Goal: Find specific page/section: Find specific page/section

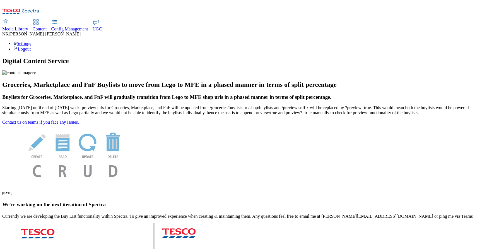
click at [28, 26] on div "Media Library" at bounding box center [15, 28] width 26 height 5
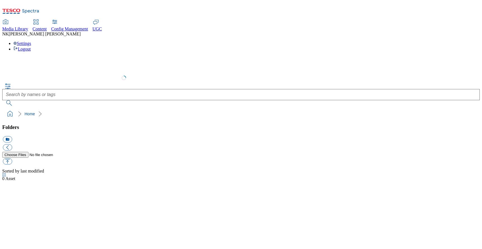
select select "flare-test"
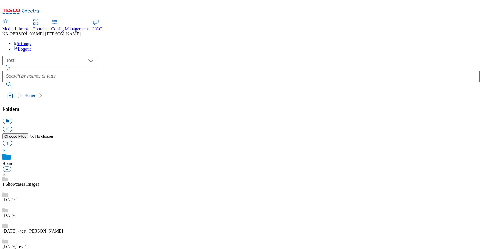
scroll to position [0, 0]
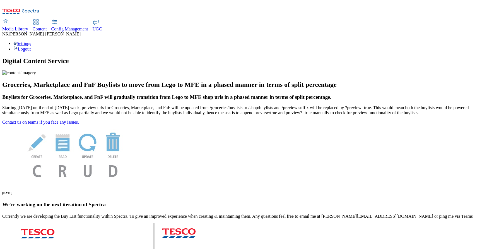
click at [459, 41] on div "Settings Logout" at bounding box center [240, 46] width 477 height 11
click at [31, 41] on link "Settings" at bounding box center [22, 43] width 18 height 5
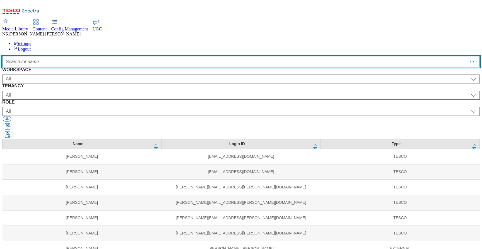
click at [161, 56] on input "Accessible label text" at bounding box center [240, 61] width 477 height 11
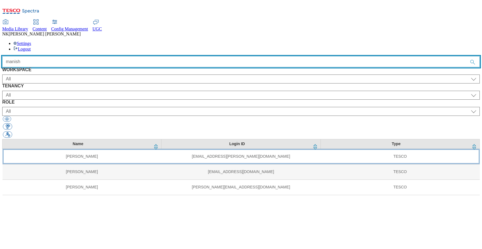
type input "manish"
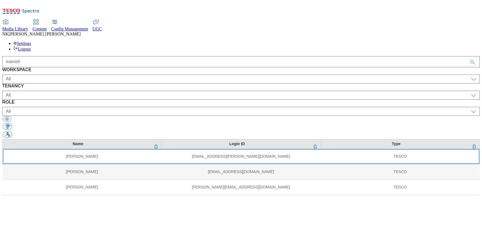
click at [156, 149] on td "[PERSON_NAME]" at bounding box center [82, 156] width 159 height 15
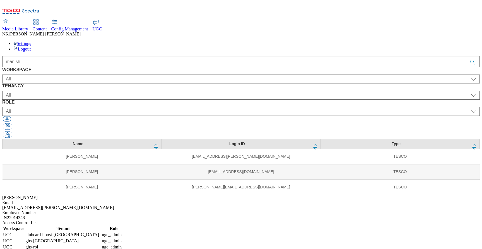
click at [101, 248] on td "All" at bounding box center [63, 253] width 76 height 6
click at [101, 238] on td "ghs-[GEOGRAPHIC_DATA]" at bounding box center [63, 241] width 76 height 6
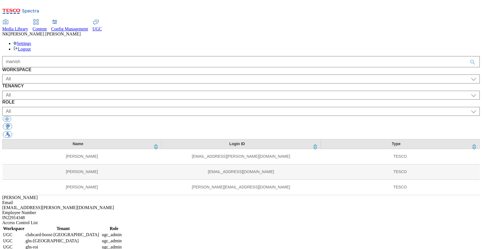
click at [386, 215] on div "IN22914348" at bounding box center [240, 217] width 477 height 5
click at [126, 248] on td "media_admin" at bounding box center [113, 253] width 25 height 6
drag, startPoint x: 443, startPoint y: 164, endPoint x: 442, endPoint y: 186, distance: 21.5
click at [127, 225] on table "Workspace Tenant Role UGC clubcard-boost-uk ugc_admin UGC ghs-uk ugc_admin UGC …" at bounding box center [64, 250] width 125 height 50
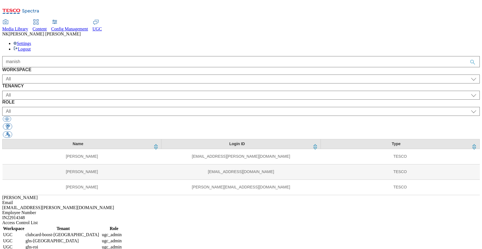
click at [28, 26] on span "Media Library" at bounding box center [15, 28] width 26 height 5
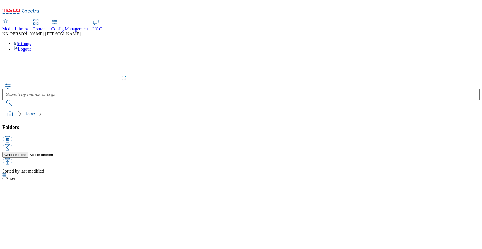
select select "flare-test"
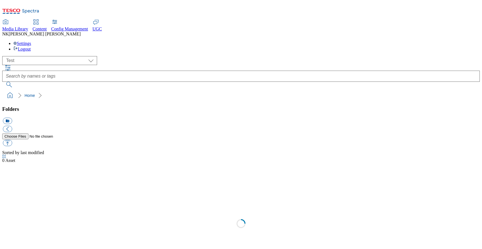
click at [104, 56] on div "( optional ) All all CE Clubcard Boost UK Clubcard Marketing Clubcard ROI clubc…" at bounding box center [240, 60] width 477 height 9
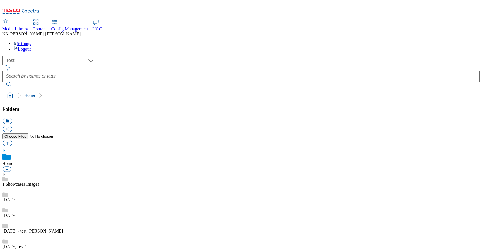
scroll to position [0, 0]
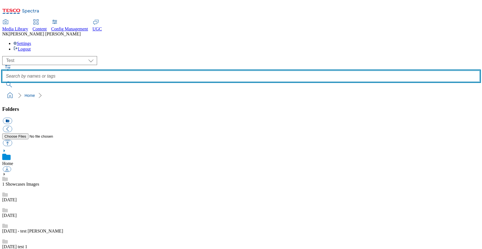
click at [183, 71] on input "text" at bounding box center [240, 76] width 477 height 11
type input "no-image"
click at [2, 82] on button "submit" at bounding box center [9, 85] width 14 height 6
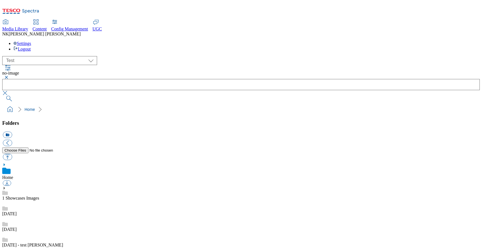
click at [110, 56] on div "( optional ) All all CE Clubcard Boost UK Clubcard Marketing Clubcard ROI clubc…" at bounding box center [240, 85] width 477 height 59
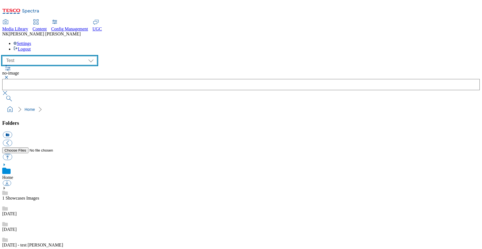
click at [52, 56] on select "All all CE Clubcard Boost UK Clubcard Marketing Clubcard ROI clubcard-boost-uk …" at bounding box center [49, 60] width 95 height 9
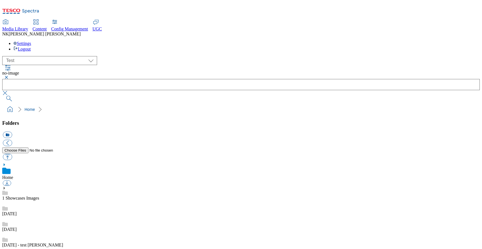
click at [45, 56] on div "( optional ) All all CE Clubcard Boost UK Clubcard Marketing Clubcard ROI clubc…" at bounding box center [240, 60] width 477 height 9
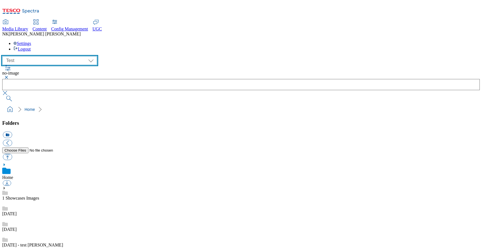
click at [47, 56] on select "All all CE Clubcard Boost UK Clubcard Marketing Clubcard ROI clubcard-boost-uk …" at bounding box center [49, 60] width 95 height 9
click at [46, 56] on select "All all CE Clubcard Boost UK Clubcard Marketing Clubcard ROI clubcard-boost-uk …" at bounding box center [49, 60] width 95 height 9
click at [50, 56] on select "All all CE Clubcard Boost UK Clubcard Marketing Clubcard ROI clubcard-boost-uk …" at bounding box center [49, 60] width 95 height 9
click at [45, 56] on select "All all CE Clubcard Boost UK Clubcard Marketing Clubcard ROI clubcard-boost-uk …" at bounding box center [49, 60] width 95 height 9
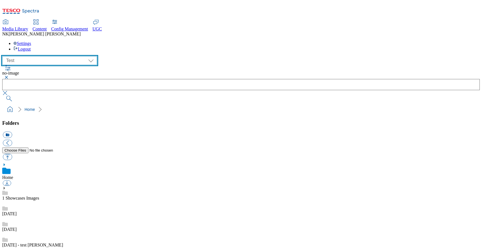
click at [45, 56] on select "All all CE Clubcard Boost UK Clubcard Marketing Clubcard ROI clubcard-boost-uk …" at bounding box center [49, 60] width 95 height 9
select select "flare-ghs-mktg"
click at [4, 56] on select "All all CE Clubcard Boost UK Clubcard Marketing Clubcard ROI clubcard-boost-uk …" at bounding box center [49, 60] width 95 height 9
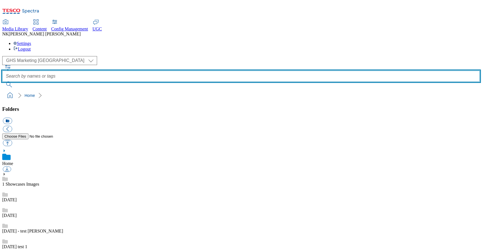
click at [200, 71] on input "text" at bounding box center [240, 76] width 477 height 11
type input "no-image"
click at [2, 82] on button "submit" at bounding box center [9, 85] width 14 height 6
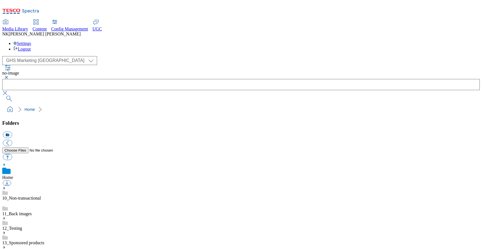
click at [124, 56] on div "( optional ) All all CE Clubcard Boost UK Clubcard Marketing Clubcard ROI clubc…" at bounding box center [240, 60] width 477 height 9
click at [112, 56] on div "( optional ) All all CE Clubcard Boost UK Clubcard Marketing Clubcard ROI clubc…" at bounding box center [240, 60] width 477 height 9
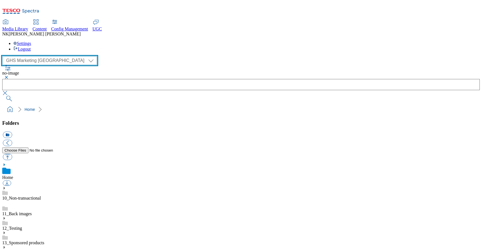
click at [49, 56] on select "All all CE Clubcard Boost UK Clubcard Marketing Clubcard ROI clubcard-boost-uk …" at bounding box center [49, 60] width 95 height 9
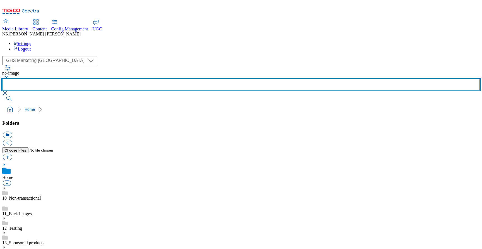
click at [214, 79] on input "text" at bounding box center [240, 84] width 477 height 11
click at [205, 79] on input "text" at bounding box center [240, 84] width 477 height 11
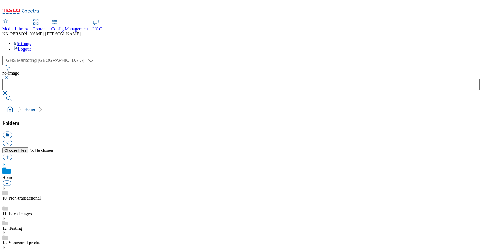
click at [120, 104] on ol "Home" at bounding box center [243, 109] width 474 height 11
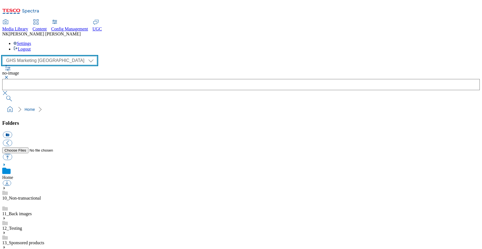
click at [54, 56] on select "All all CE Clubcard Boost UK Clubcard Marketing Clubcard ROI clubcard-boost-uk …" at bounding box center [49, 60] width 95 height 9
select select "flare-ghs"
click at [4, 56] on select "All all CE Clubcard Boost UK Clubcard Marketing Clubcard ROI clubcard-boost-uk …" at bounding box center [49, 60] width 95 height 9
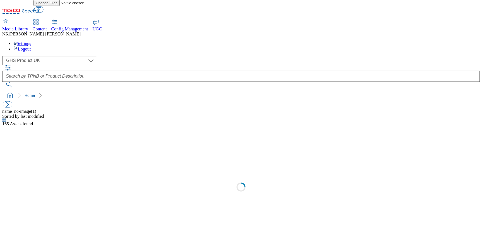
click at [99, 56] on div "( optional ) All all CE Clubcard Boost UK Clubcard Marketing Clubcard ROI clubc…" at bounding box center [240, 60] width 477 height 9
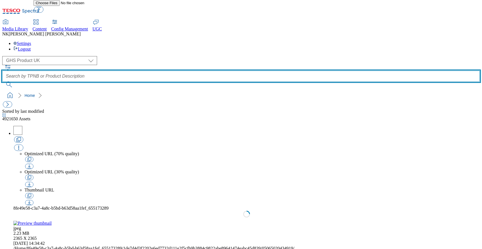
click at [188, 71] on input "text" at bounding box center [240, 76] width 477 height 11
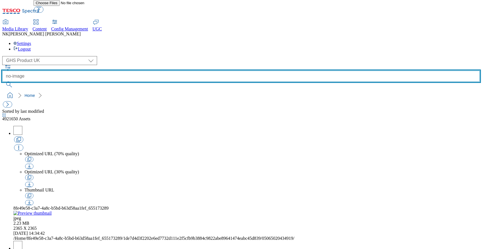
type input "no-image"
click at [2, 82] on button "submit" at bounding box center [9, 85] width 14 height 6
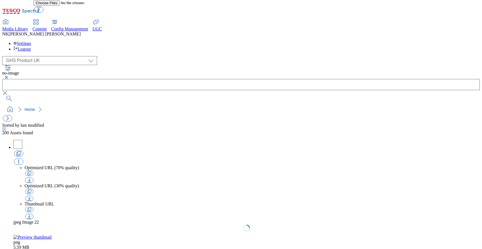
click at [127, 56] on div "( optional ) All all CE Clubcard Boost UK Clubcard Marketing Clubcard ROI clubc…" at bounding box center [240, 60] width 477 height 9
click at [99, 123] on div "Sorted by last modified 200 Assets found" at bounding box center [240, 129] width 477 height 13
click at [83, 56] on div "( optional ) All all CE Clubcard Boost UK Clubcard Marketing Clubcard ROI clubc…" at bounding box center [240, 85] width 477 height 59
click at [10, 115] on button "button" at bounding box center [7, 118] width 9 height 6
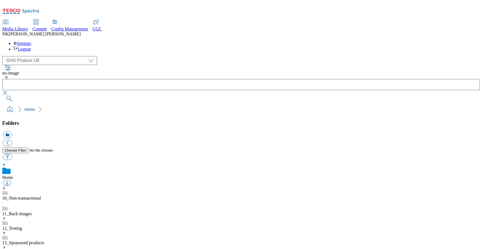
scroll to position [1, 0]
click at [138, 104] on ol "Home" at bounding box center [243, 109] width 474 height 11
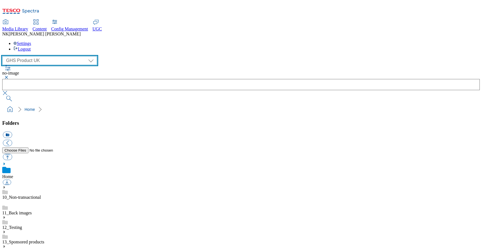
click at [52, 56] on select "All all CE Clubcard Boost UK Clubcard Marketing Clubcard ROI clubcard-boost-uk …" at bounding box center [49, 60] width 95 height 9
click at [4, 56] on select "All all CE Clubcard Boost UK Clubcard Marketing Clubcard ROI clubcard-boost-uk …" at bounding box center [49, 60] width 95 height 9
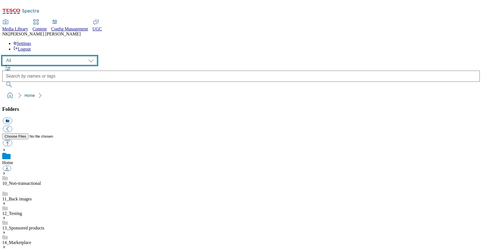
click at [44, 56] on select "All all CE Clubcard Boost UK Clubcard Marketing Clubcard ROI clubcard-boost-uk …" at bounding box center [49, 60] width 95 height 9
click at [4, 56] on select "All all CE Clubcard Boost UK Clubcard Marketing Clubcard ROI clubcard-boost-uk …" at bounding box center [49, 60] width 95 height 9
click at [44, 56] on select "All all CE Clubcard Boost UK Clubcard Marketing Clubcard ROI clubcard-boost-uk …" at bounding box center [49, 60] width 95 height 9
click at [4, 56] on select "All all CE Clubcard Boost UK Clubcard Marketing Clubcard ROI clubcard-boost-uk …" at bounding box center [49, 60] width 95 height 9
click at [50, 56] on select "All all CE Clubcard Boost UK Clubcard Marketing Clubcard ROI clubcard-boost-uk …" at bounding box center [49, 60] width 95 height 9
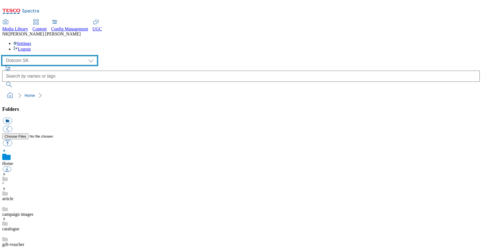
select select "CONFIG-[PERSON_NAME]"
click at [4, 56] on select "All all CE Clubcard Boost UK Clubcard Marketing Clubcard ROI clubcard-boost-uk …" at bounding box center [49, 60] width 95 height 9
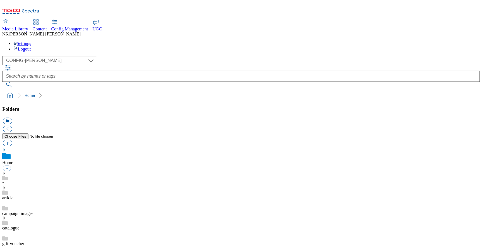
click at [254, 90] on ol "Home" at bounding box center [243, 95] width 474 height 11
click at [104, 90] on ol "Home" at bounding box center [243, 95] width 474 height 11
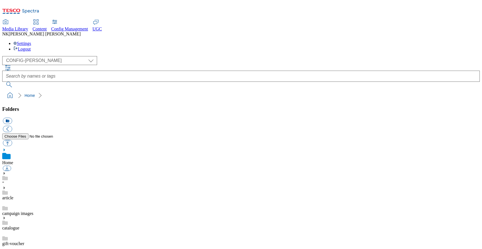
click at [98, 56] on div "( optional ) All all CE Clubcard Boost UK Clubcard Marketing Clubcard ROI clubc…" at bounding box center [240, 60] width 477 height 9
click at [136, 56] on div "( optional ) All all CE Clubcard Boost UK Clubcard Marketing Clubcard ROI clubc…" at bounding box center [240, 71] width 477 height 31
click at [63, 56] on div "( optional ) All all CE Clubcard Boost UK Clubcard Marketing Clubcard ROI clubc…" at bounding box center [240, 60] width 477 height 9
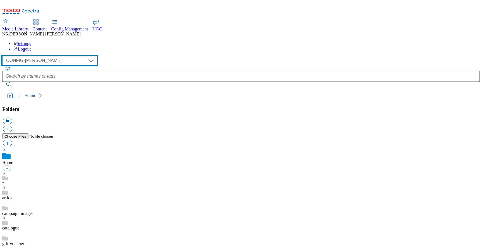
click at [63, 56] on select "All all CE Clubcard Boost UK Clubcard Marketing Clubcard ROI clubcard-boost-uk …" at bounding box center [49, 60] width 95 height 9
click at [38, 56] on select "All all CE Clubcard Boost UK Clubcard Marketing Clubcard ROI clubcard-boost-uk …" at bounding box center [49, 60] width 95 height 9
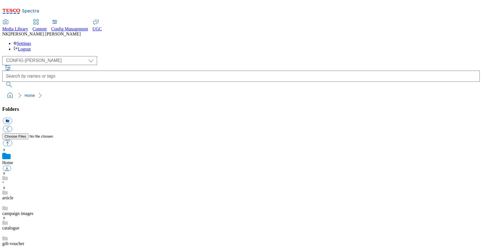
click at [24, 171] on div """ at bounding box center [240, 178] width 477 height 14
click at [140, 56] on div "( optional ) All all CE Clubcard Boost UK Clubcard Marketing Clubcard ROI clubc…" at bounding box center [240, 71] width 477 height 31
click at [133, 56] on div "( optional ) All all CE Clubcard Boost UK Clubcard Marketing Clubcard ROI clubc…" at bounding box center [240, 71] width 477 height 31
click at [19, 226] on link "catalogue" at bounding box center [10, 228] width 17 height 5
click at [103, 56] on div "( optional ) All all CE Clubcard Boost UK Clubcard Marketing Clubcard ROI clubc…" at bounding box center [240, 60] width 477 height 9
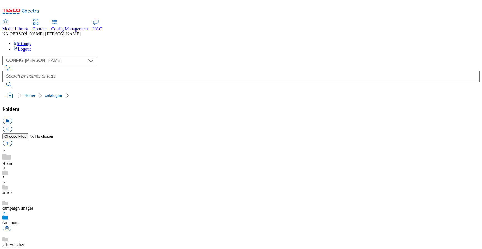
click at [47, 26] on span "Content" at bounding box center [40, 28] width 14 height 5
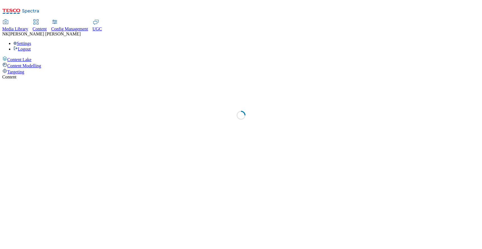
select select "group-comms"
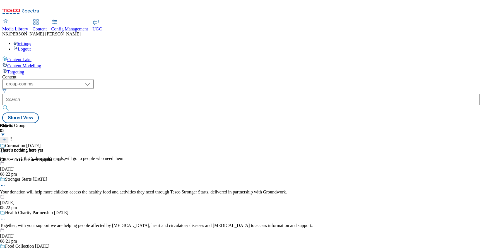
click at [102, 20] on link "UGC" at bounding box center [97, 26] width 9 height 12
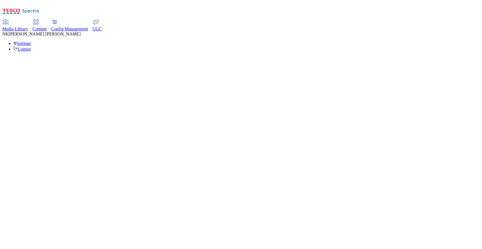
select select "All"
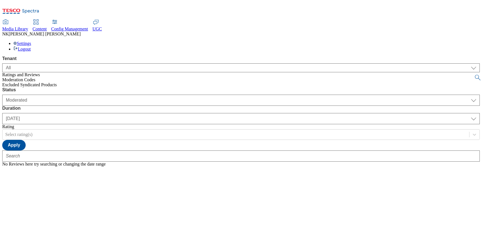
click at [47, 26] on span "Content" at bounding box center [40, 28] width 14 height 5
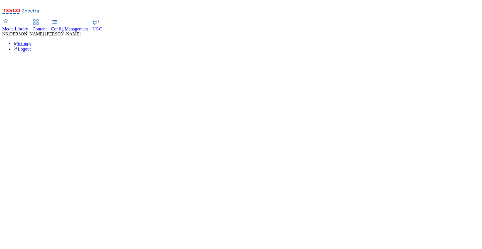
select select "group-comms"
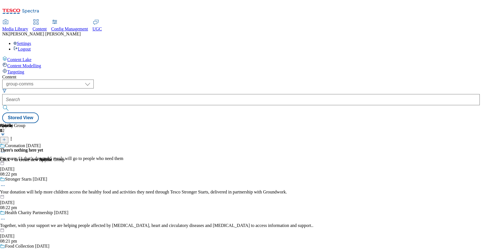
click at [181, 74] on div "Content ( optional ) dotcom-cz dotcom-hu dotcom-sk fnf-[GEOGRAPHIC_DATA] ghs-ro…" at bounding box center [240, 98] width 477 height 49
click at [99, 19] on icon at bounding box center [96, 22] width 7 height 7
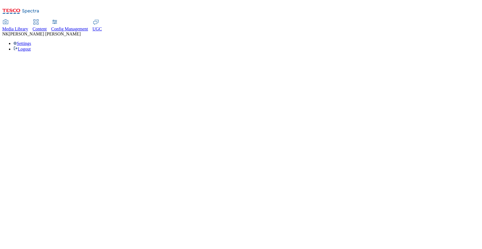
select select "All"
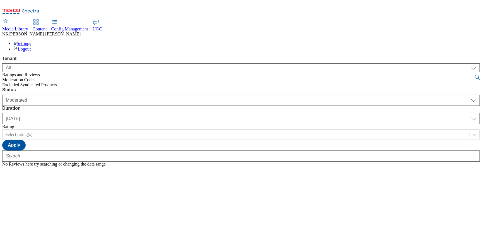
click at [88, 26] on span "Config Management" at bounding box center [69, 28] width 37 height 5
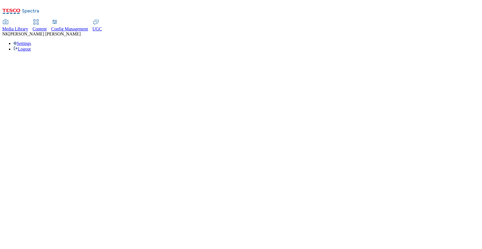
click at [28, 26] on div "Media Library" at bounding box center [15, 28] width 26 height 5
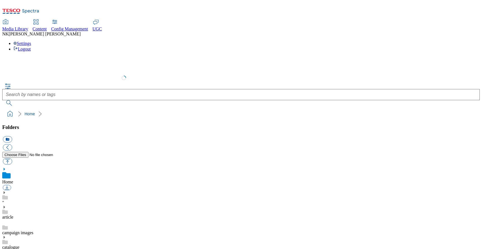
click at [269, 20] on div "Media Library Content Config Management UGC NK [PERSON_NAME] Settings Logout" at bounding box center [240, 36] width 477 height 32
select select "flare-test"
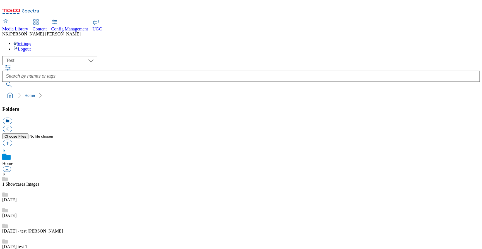
scroll to position [0, 0]
click at [109, 56] on div "( optional ) All all CE Clubcard Boost UK Clubcard Marketing Clubcard ROI clubc…" at bounding box center [240, 71] width 477 height 31
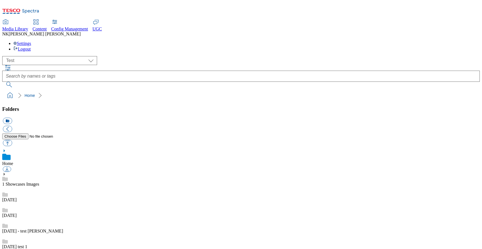
click at [285, 20] on div "Media Library Content Config Management UGC NK [PERSON_NAME] Settings Logout" at bounding box center [240, 36] width 477 height 32
